Goal: Transaction & Acquisition: Download file/media

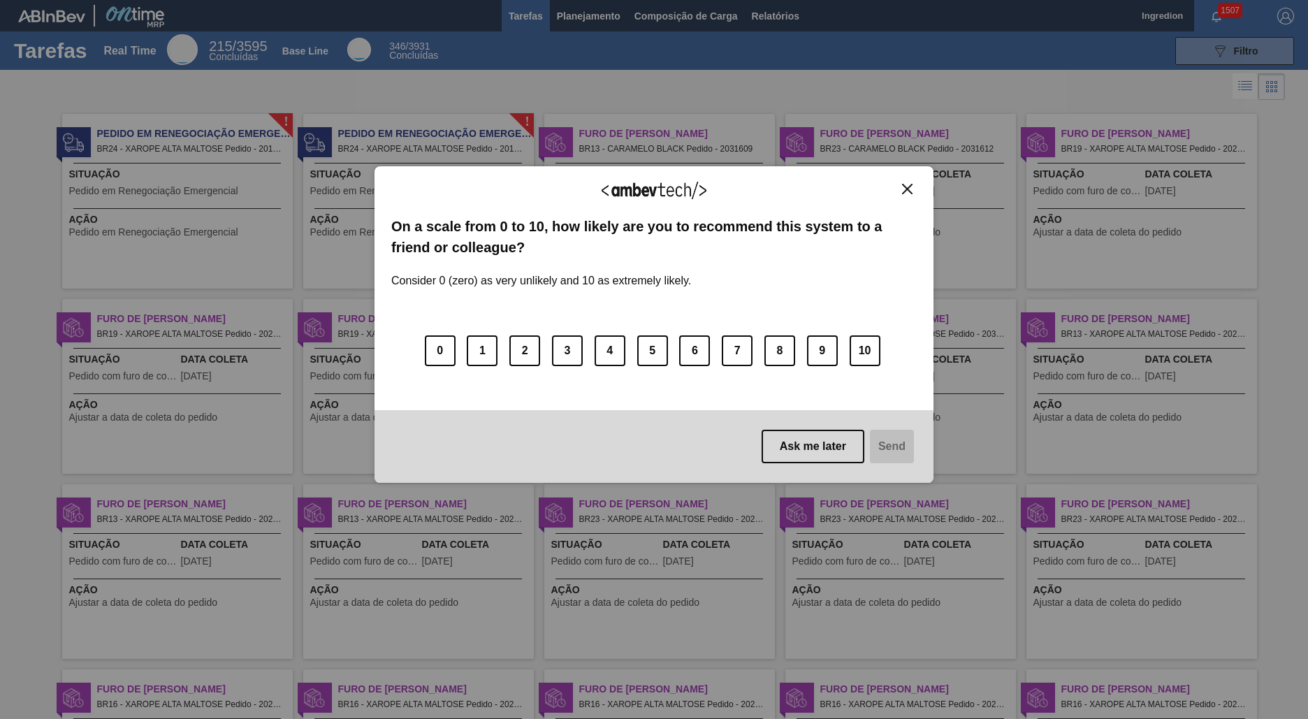
click at [907, 189] on img "Close" at bounding box center [907, 189] width 10 height 10
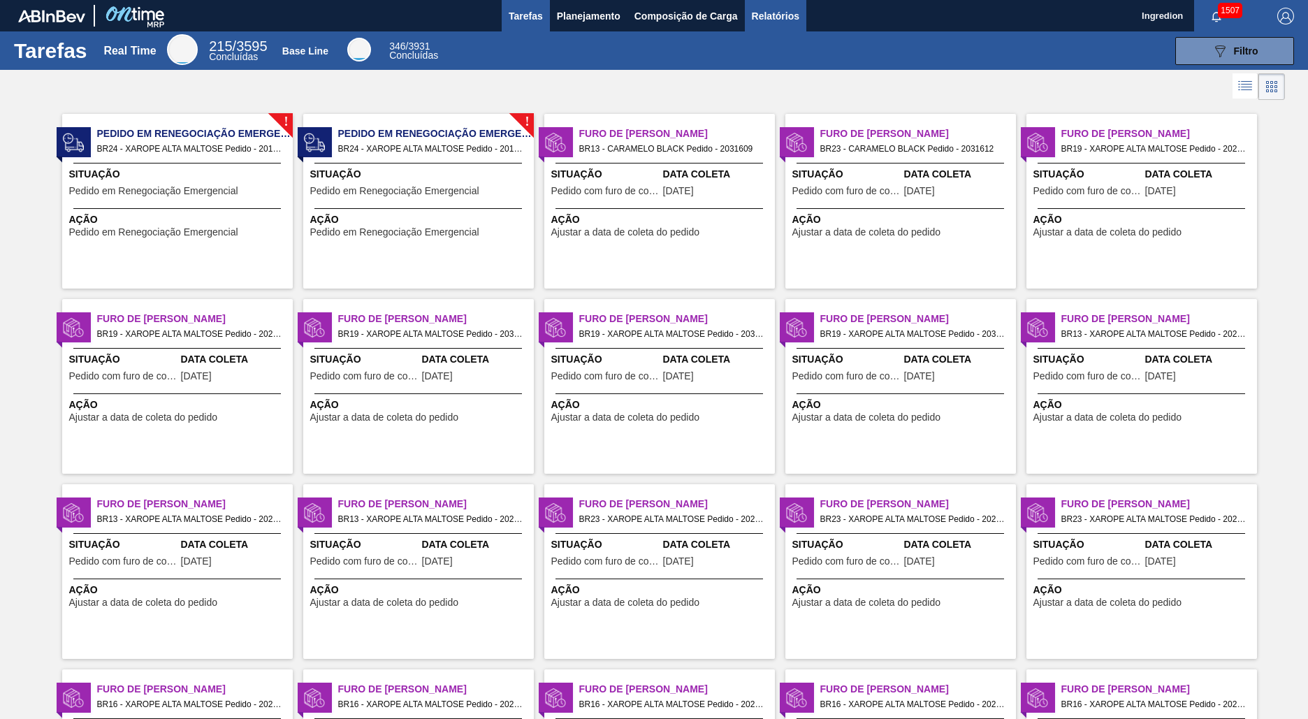
click at [774, 15] on span "Relatórios" at bounding box center [776, 16] width 48 height 17
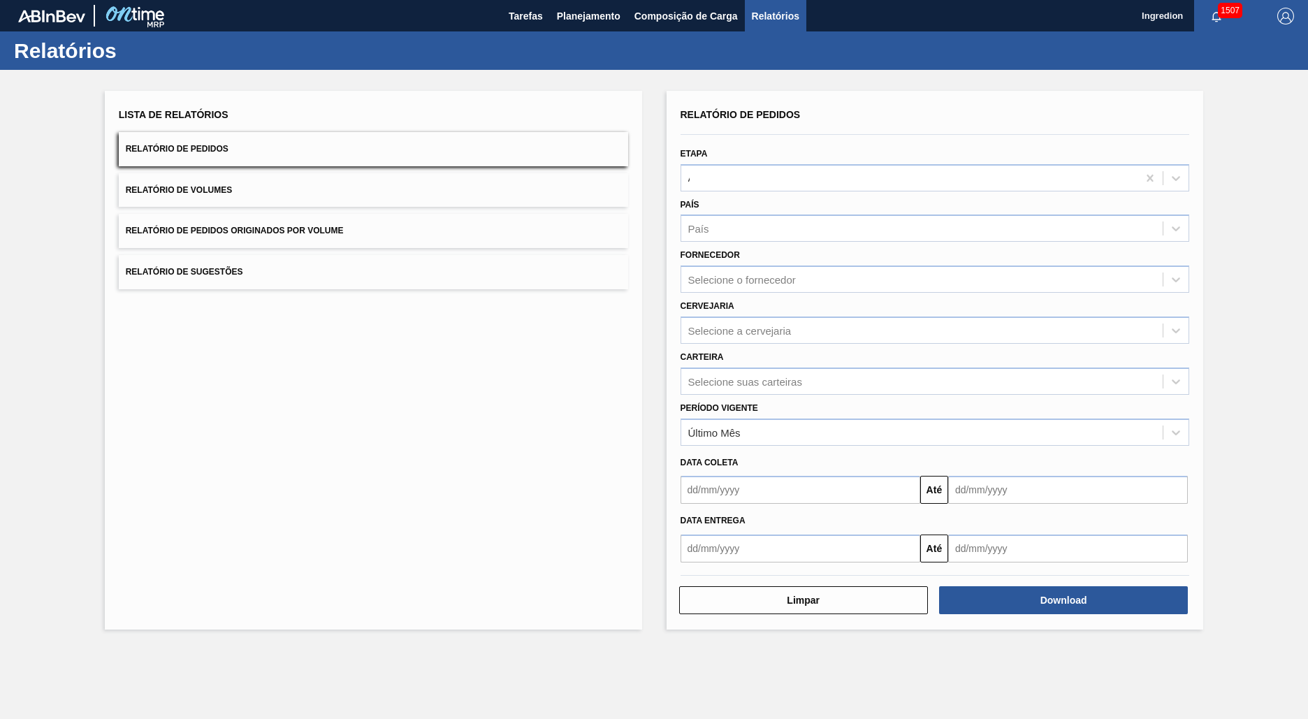
type input "Aguardando Faturamento"
type input "Xarope"
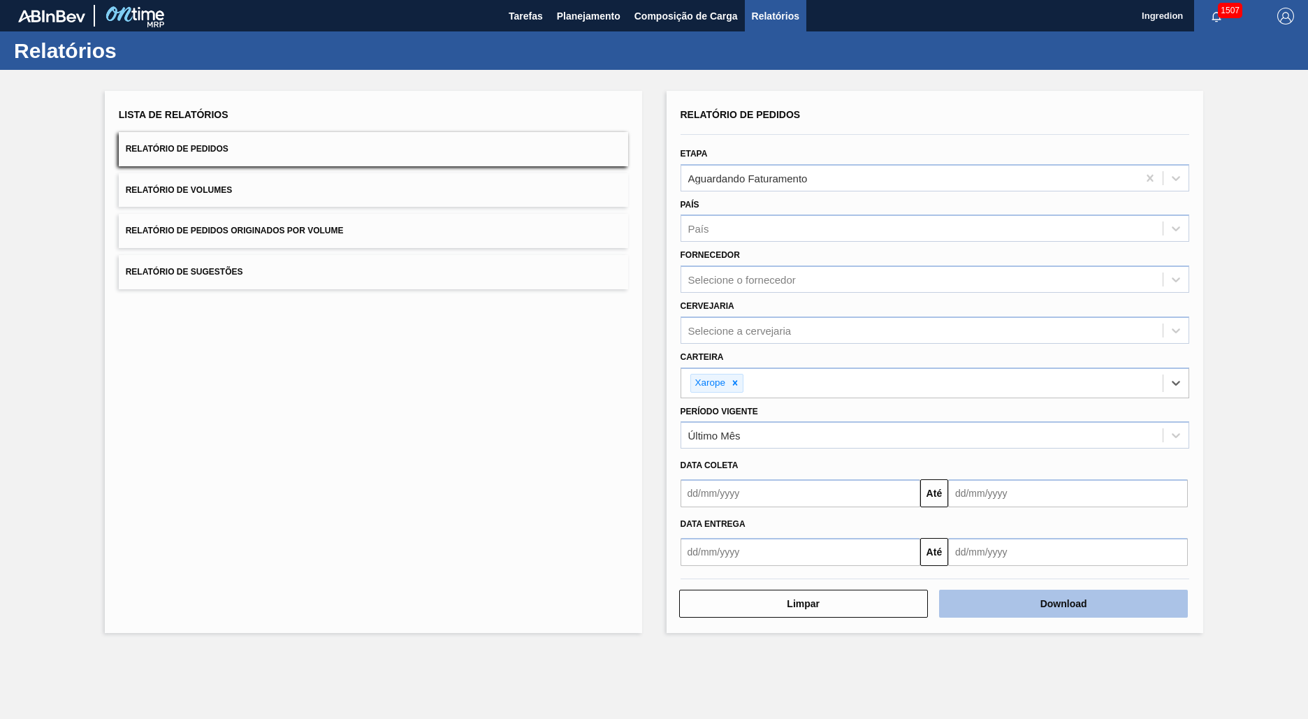
click at [1063, 604] on button "Download" at bounding box center [1063, 604] width 249 height 28
